Goal: Information Seeking & Learning: Compare options

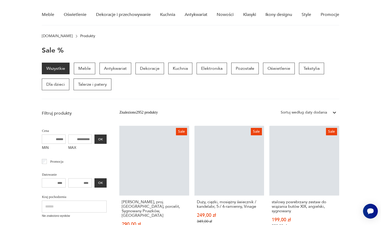
scroll to position [45, 0]
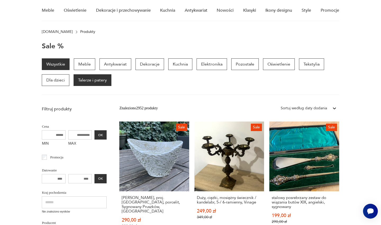
click at [96, 82] on p "Talerze i patery" at bounding box center [93, 80] width 38 height 12
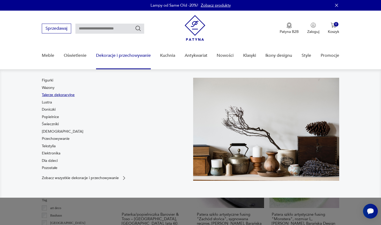
click at [55, 95] on link "Talerze dekoracyjne" at bounding box center [58, 94] width 33 height 5
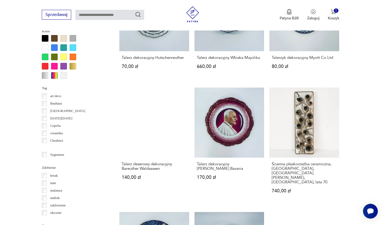
scroll to position [478, 0]
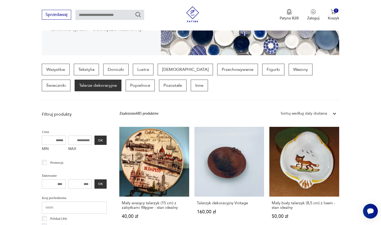
scroll to position [18, 0]
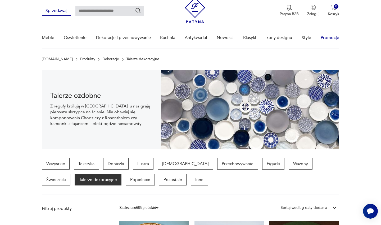
click at [326, 38] on link "Promocje" at bounding box center [330, 38] width 19 height 20
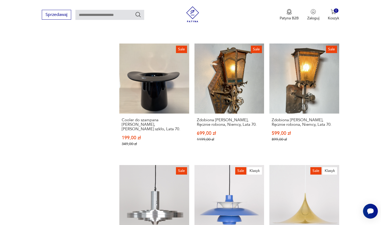
scroll to position [493, 0]
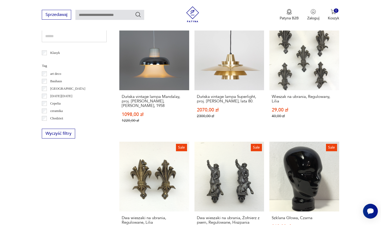
scroll to position [269, 0]
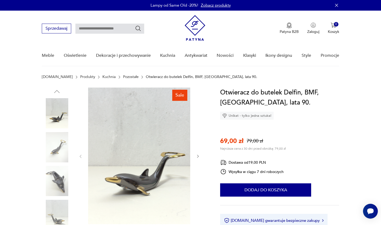
click at [61, 142] on img at bounding box center [57, 147] width 30 height 30
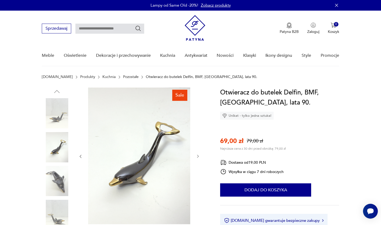
click at [58, 165] on img at bounding box center [57, 180] width 30 height 30
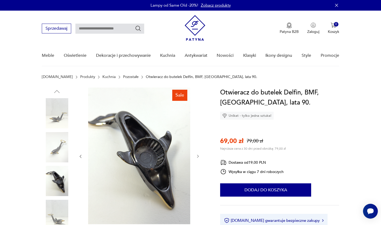
click at [52, 197] on div at bounding box center [57, 164] width 30 height 132
click at [49, 207] on img at bounding box center [57, 214] width 30 height 30
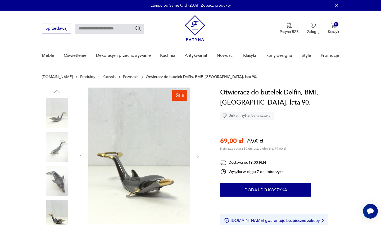
click at [56, 180] on img at bounding box center [57, 180] width 30 height 30
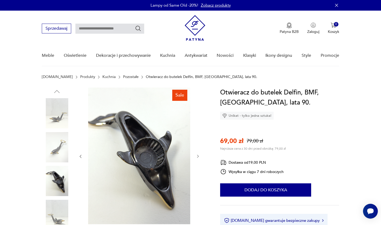
click at [63, 154] on img at bounding box center [57, 147] width 30 height 30
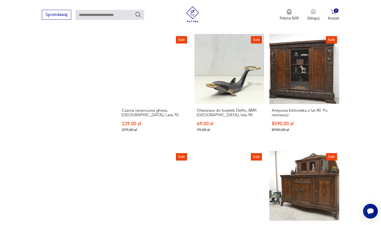
scroll to position [493, 0]
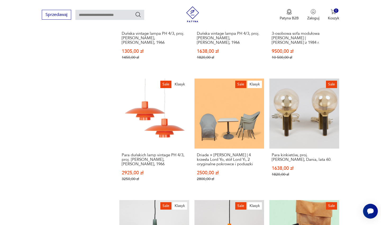
scroll to position [451, 0]
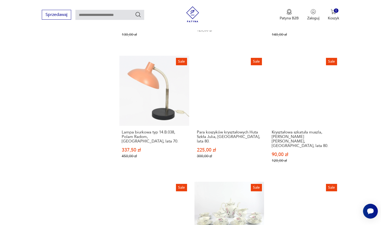
scroll to position [474, 0]
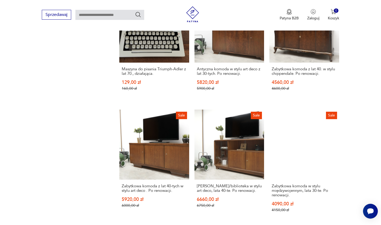
scroll to position [432, 0]
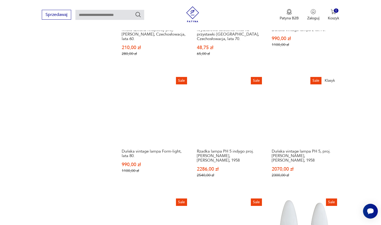
scroll to position [461, 0]
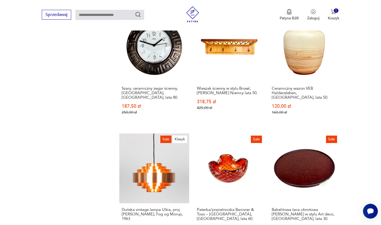
scroll to position [516, 0]
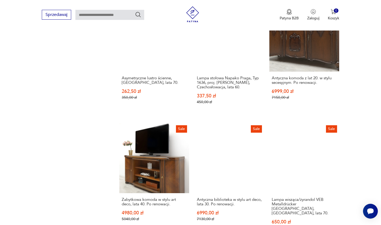
scroll to position [402, 0]
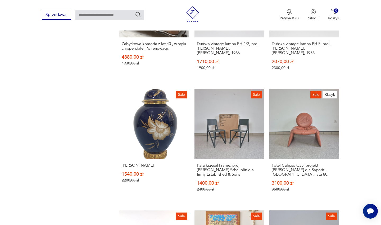
scroll to position [448, 0]
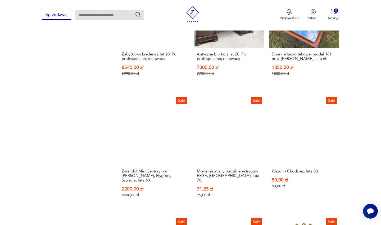
scroll to position [426, 0]
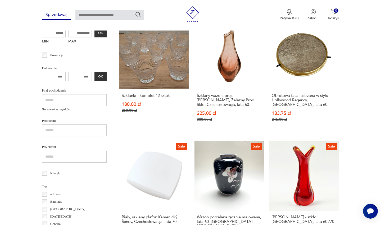
scroll to position [147, 0]
click at [270, 210] on div "[PERSON_NAME] - szkło, [GEOGRAPHIC_DATA], lata 60./70. 275,00 zł 350,00 zł" at bounding box center [305, 229] width 70 height 38
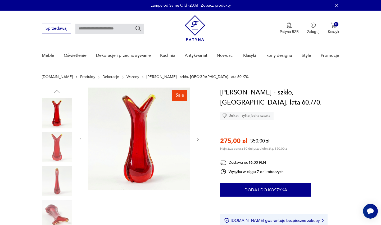
click at [54, 142] on img at bounding box center [57, 147] width 30 height 30
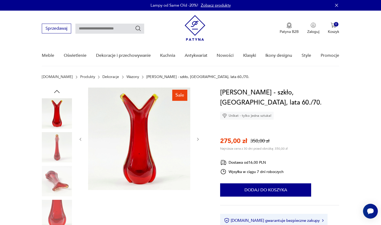
click at [54, 178] on img at bounding box center [57, 180] width 30 height 30
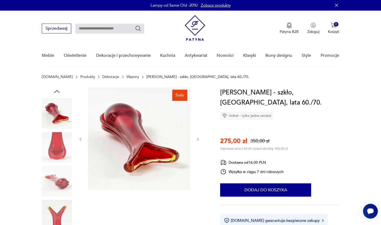
click at [53, 196] on div at bounding box center [57, 180] width 30 height 30
click at [52, 213] on img at bounding box center [57, 214] width 30 height 30
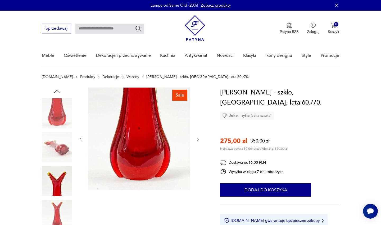
click at [56, 173] on img at bounding box center [57, 180] width 30 height 30
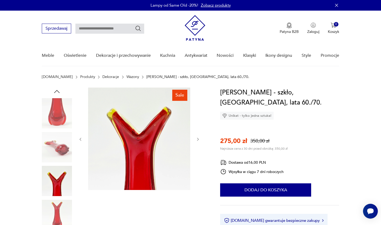
click at [57, 150] on img at bounding box center [57, 147] width 30 height 30
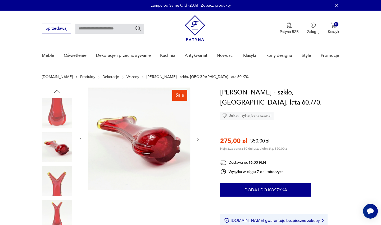
click at [58, 127] on img at bounding box center [57, 113] width 30 height 30
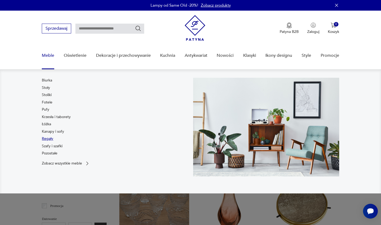
click at [49, 140] on link "Regały" at bounding box center [47, 138] width 11 height 5
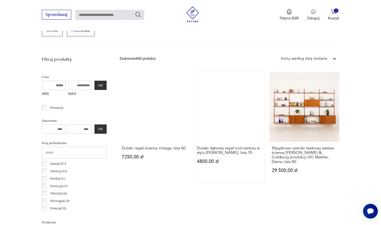
scroll to position [168, 0]
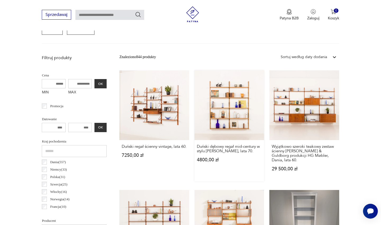
click at [195, 112] on link "Duński dębowy regał mid-century w stylu [PERSON_NAME], lata 70. 4800,00 zł" at bounding box center [230, 125] width 70 height 111
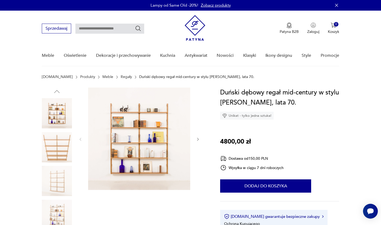
click at [59, 149] on img at bounding box center [57, 147] width 30 height 30
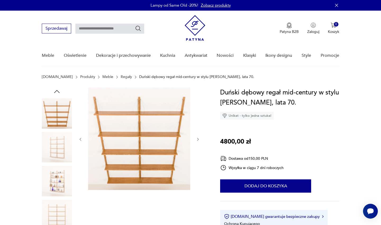
click at [55, 171] on img at bounding box center [57, 180] width 30 height 30
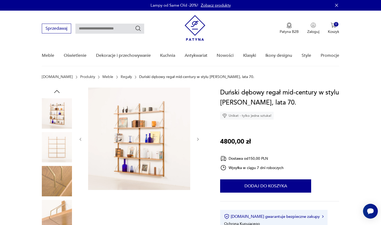
click at [50, 218] on img at bounding box center [57, 214] width 30 height 30
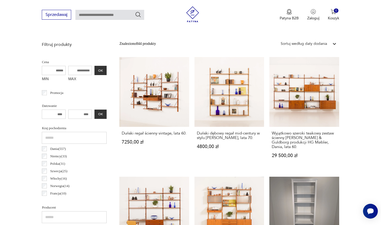
scroll to position [183, 0]
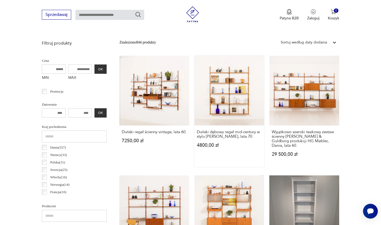
click at [195, 92] on link "Duński dębowy regał mid-century w stylu [PERSON_NAME], lata 70. 4800,00 zł" at bounding box center [230, 111] width 70 height 111
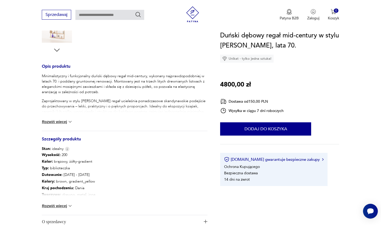
scroll to position [189, 0]
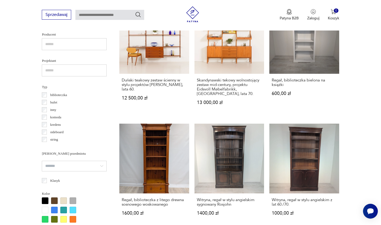
scroll to position [356, 0]
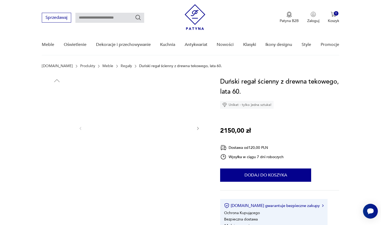
scroll to position [11, 0]
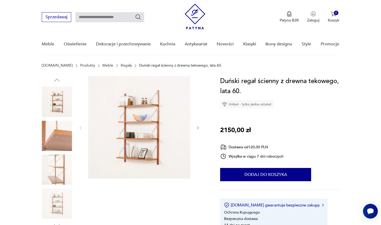
click at [51, 169] on img at bounding box center [57, 169] width 30 height 30
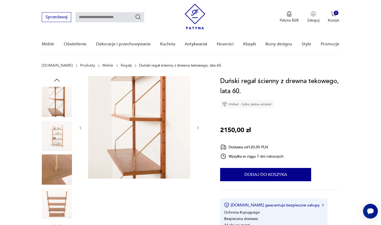
click at [51, 114] on img at bounding box center [57, 102] width 30 height 30
click at [52, 200] on img at bounding box center [57, 203] width 30 height 30
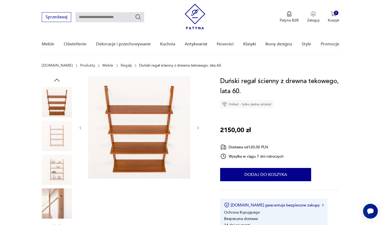
click at [54, 111] on img at bounding box center [57, 102] width 30 height 30
click at [54, 132] on img at bounding box center [57, 135] width 30 height 30
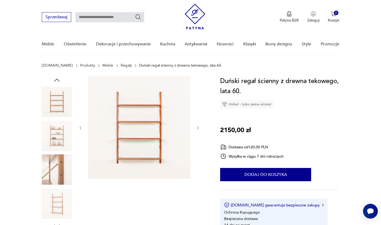
click at [49, 159] on img at bounding box center [57, 169] width 30 height 30
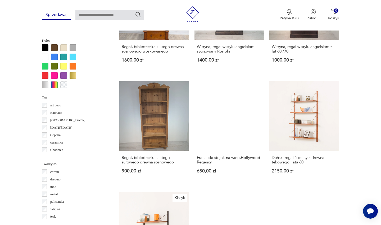
scroll to position [507, 0]
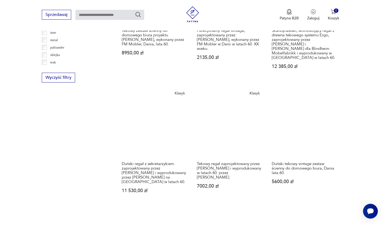
scroll to position [650, 0]
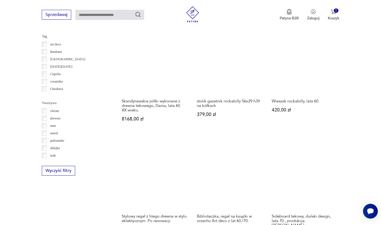
scroll to position [569, 0]
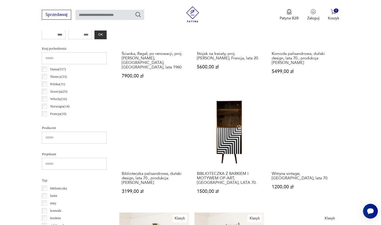
scroll to position [262, 0]
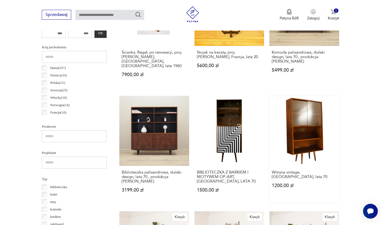
click at [270, 109] on link "Witryna vintage, [GEOGRAPHIC_DATA], lata 70. 1200,00 zł" at bounding box center [305, 149] width 70 height 106
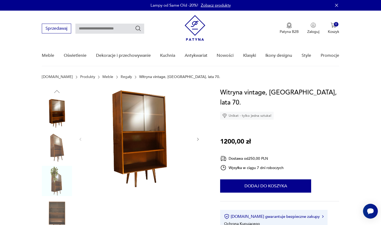
click at [59, 148] on img at bounding box center [57, 147] width 30 height 30
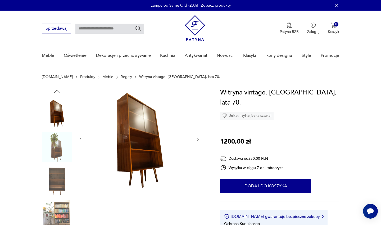
click at [52, 180] on img at bounding box center [57, 180] width 30 height 30
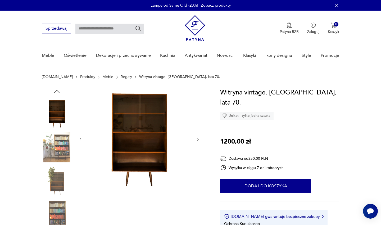
click at [50, 205] on img at bounding box center [57, 214] width 30 height 30
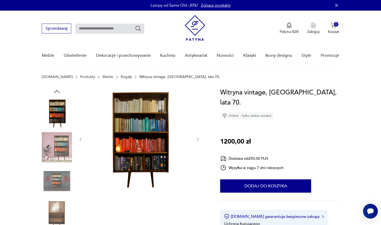
click at [57, 173] on img at bounding box center [57, 180] width 30 height 30
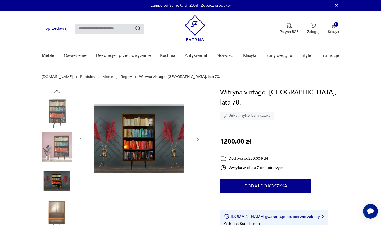
click at [59, 148] on img at bounding box center [57, 147] width 30 height 30
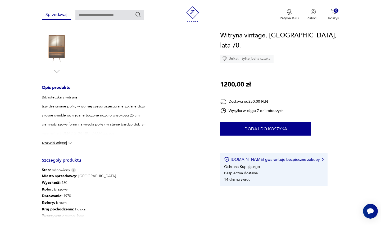
scroll to position [168, 0]
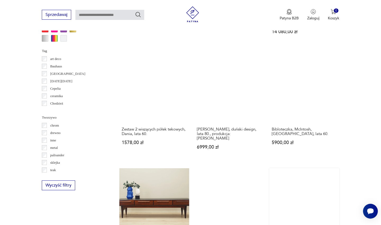
scroll to position [564, 0]
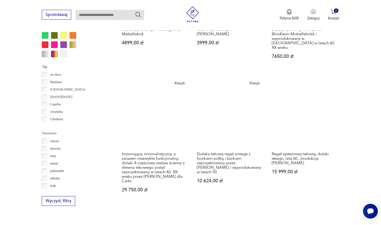
scroll to position [538, 0]
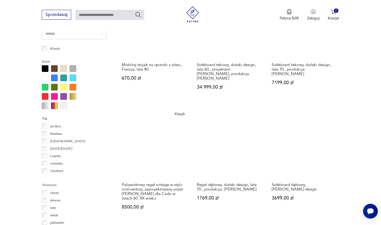
scroll to position [502, 0]
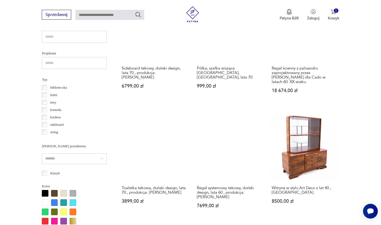
scroll to position [362, 0]
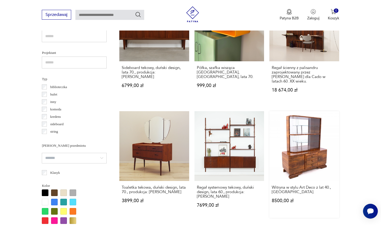
click at [270, 122] on link "Witryna w stylu Art Deco z lat 40., [GEOGRAPHIC_DATA] 8500,00 zł" at bounding box center [305, 164] width 70 height 106
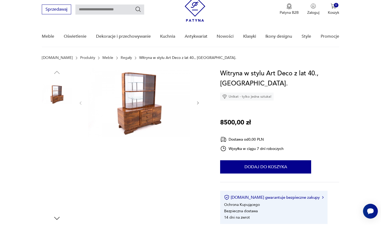
scroll to position [20, 0]
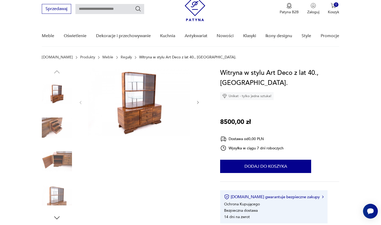
click at [50, 126] on img at bounding box center [57, 127] width 30 height 30
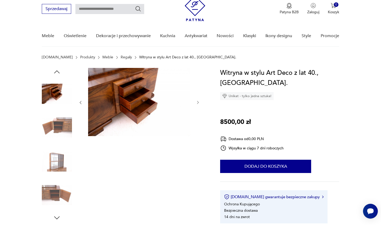
click at [56, 163] on img at bounding box center [57, 161] width 30 height 30
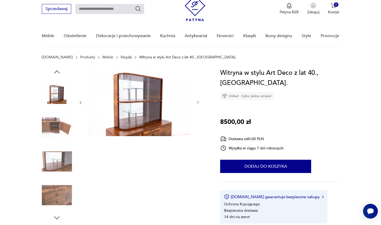
click at [54, 194] on img at bounding box center [57, 195] width 30 height 30
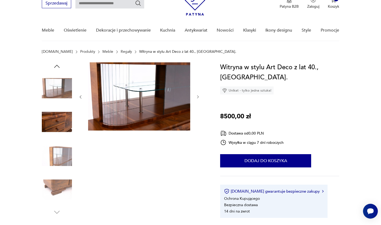
scroll to position [30, 0]
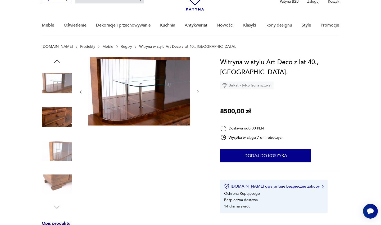
click at [56, 176] on img at bounding box center [57, 184] width 30 height 30
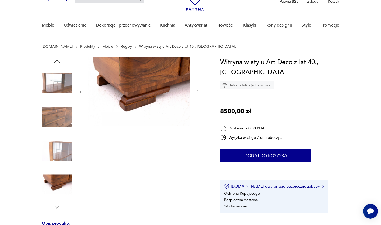
scroll to position [34, 0]
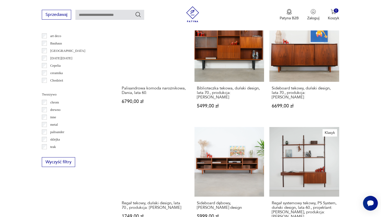
scroll to position [581, 0]
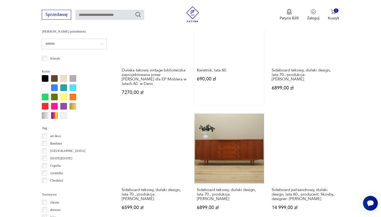
scroll to position [478, 0]
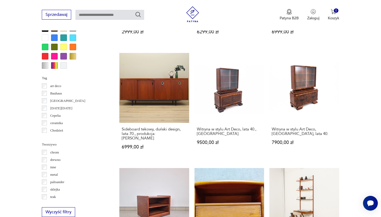
scroll to position [522, 0]
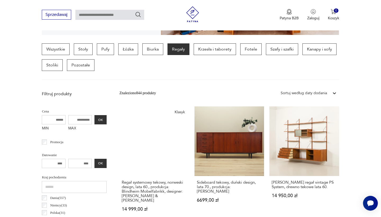
scroll to position [96, 0]
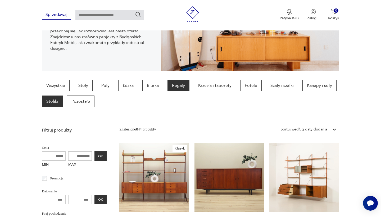
click at [55, 101] on p "Stoliki" at bounding box center [52, 102] width 21 height 12
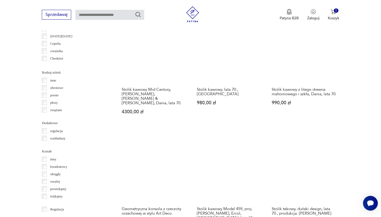
scroll to position [575, 0]
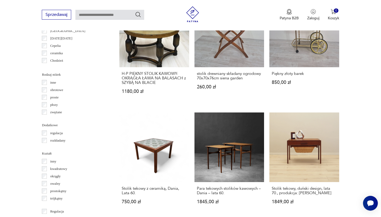
scroll to position [560, 0]
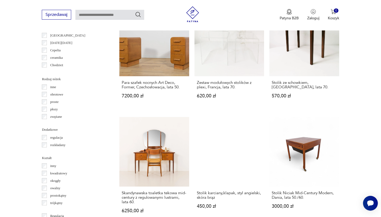
scroll to position [568, 0]
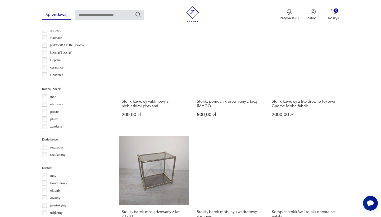
scroll to position [561, 0]
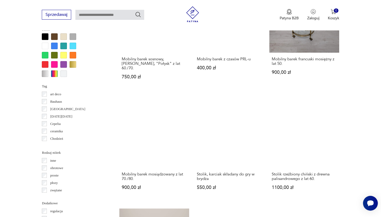
scroll to position [499, 0]
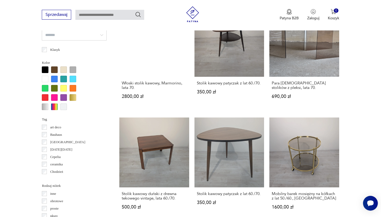
scroll to position [485, 0]
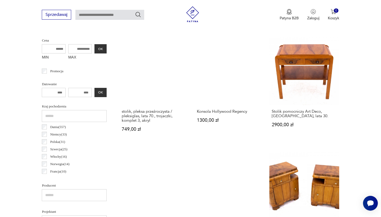
scroll to position [203, 0]
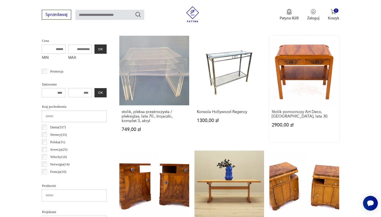
click at [270, 67] on link "Stolik pomocniczy Art Deco, [GEOGRAPHIC_DATA], lata 30. 2900,00 zł" at bounding box center [305, 89] width 70 height 106
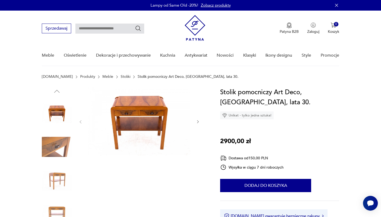
click at [47, 157] on img at bounding box center [57, 147] width 30 height 30
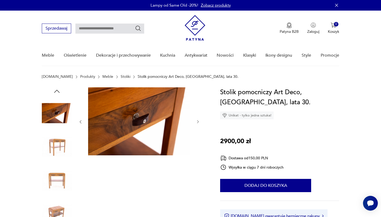
click at [48, 164] on div at bounding box center [57, 130] width 30 height 132
click at [51, 191] on img at bounding box center [57, 180] width 30 height 30
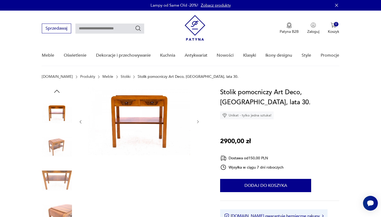
click at [53, 200] on img at bounding box center [57, 214] width 30 height 30
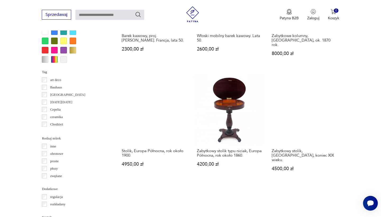
scroll to position [510, 0]
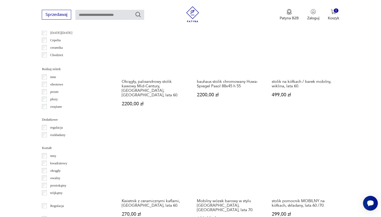
scroll to position [575, 0]
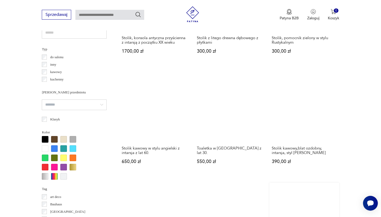
scroll to position [393, 0]
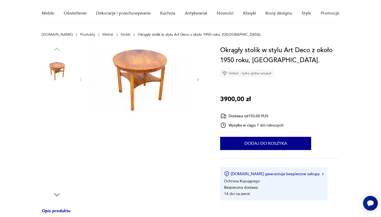
scroll to position [46, 0]
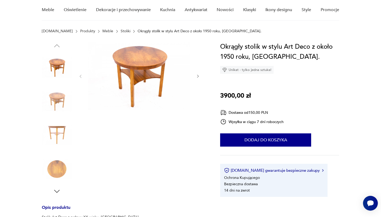
click at [56, 104] on img at bounding box center [57, 101] width 30 height 30
click at [56, 121] on img at bounding box center [57, 135] width 30 height 30
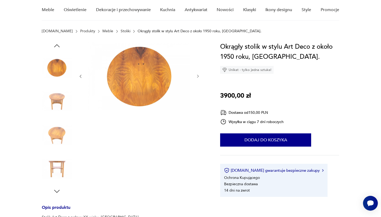
click at [56, 136] on img at bounding box center [57, 135] width 30 height 30
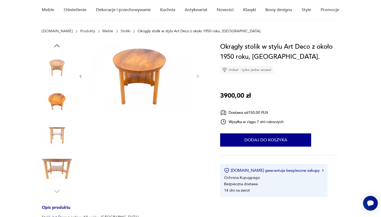
click at [57, 161] on img at bounding box center [57, 169] width 30 height 30
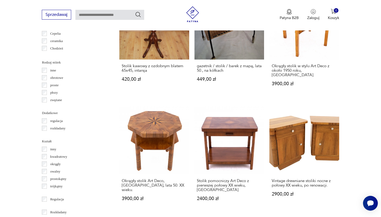
scroll to position [586, 0]
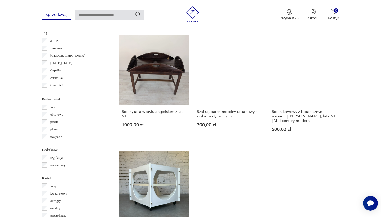
scroll to position [549, 0]
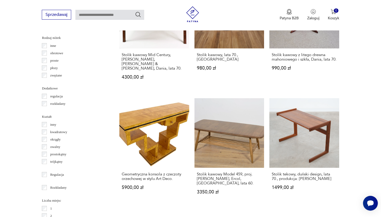
scroll to position [610, 0]
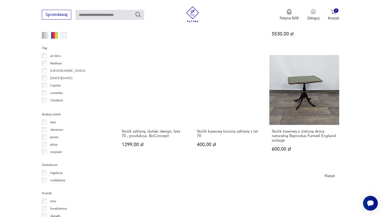
scroll to position [531, 0]
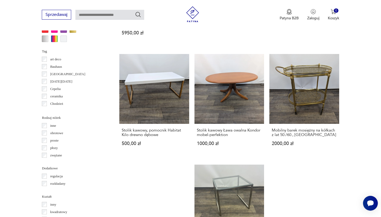
scroll to position [531, 0]
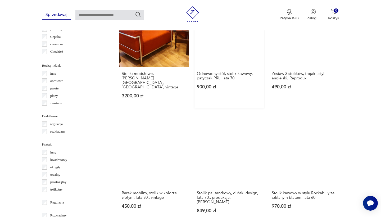
scroll to position [574, 0]
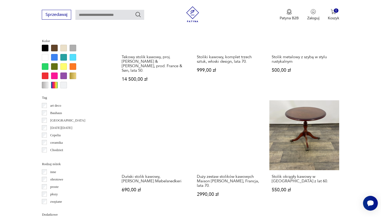
scroll to position [483, 0]
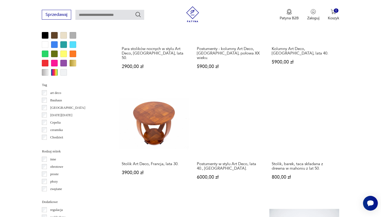
scroll to position [492, 0]
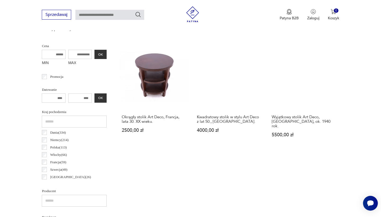
scroll to position [141, 0]
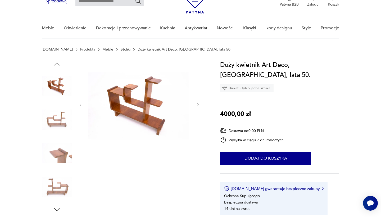
scroll to position [33, 0]
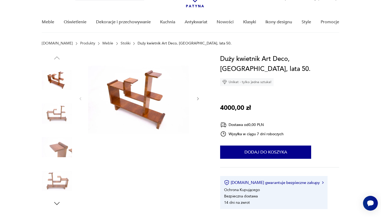
click at [59, 180] on img at bounding box center [57, 181] width 30 height 30
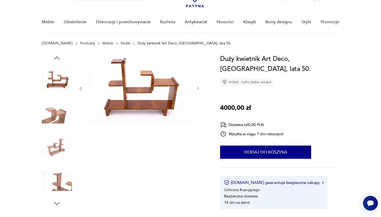
click at [57, 146] on img at bounding box center [57, 147] width 30 height 30
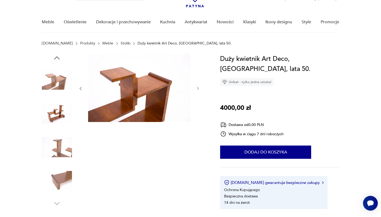
click at [55, 119] on img at bounding box center [57, 113] width 30 height 30
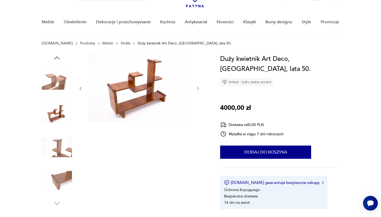
click at [54, 75] on img at bounding box center [57, 80] width 30 height 30
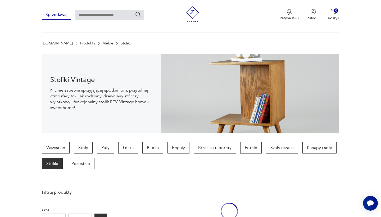
scroll to position [499, 0]
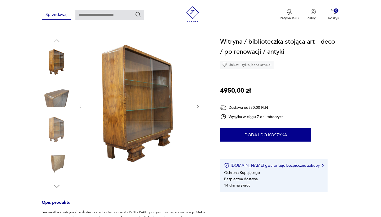
scroll to position [54, 0]
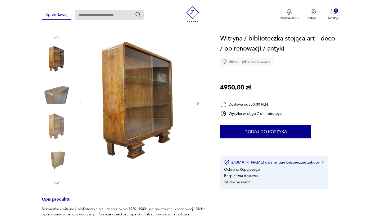
click at [55, 160] on img at bounding box center [57, 161] width 30 height 30
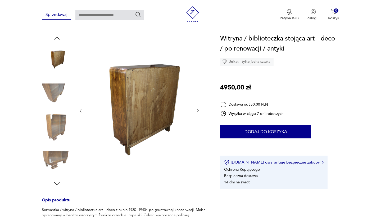
click at [54, 125] on img at bounding box center [57, 127] width 30 height 30
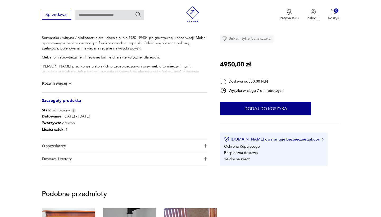
scroll to position [225, 0]
click at [56, 82] on button "Rozwiń więcej" at bounding box center [57, 83] width 31 height 5
